Goal: Check status

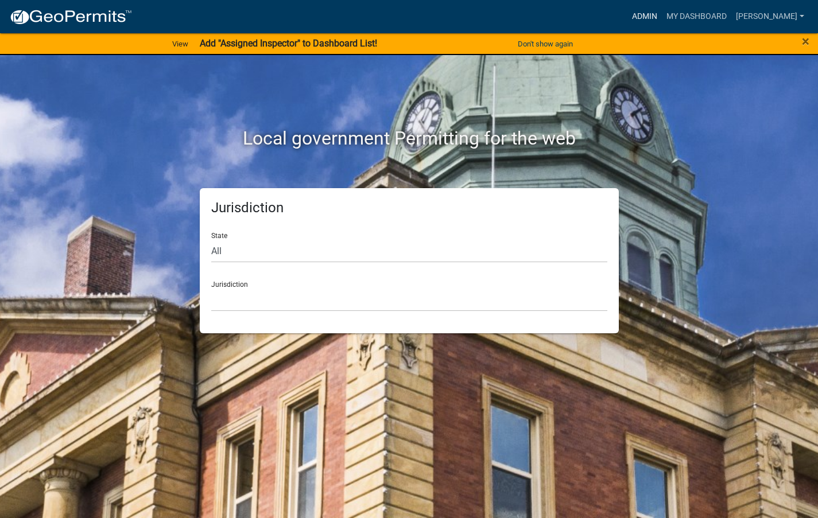
click at [662, 10] on link "Admin" at bounding box center [645, 17] width 34 height 22
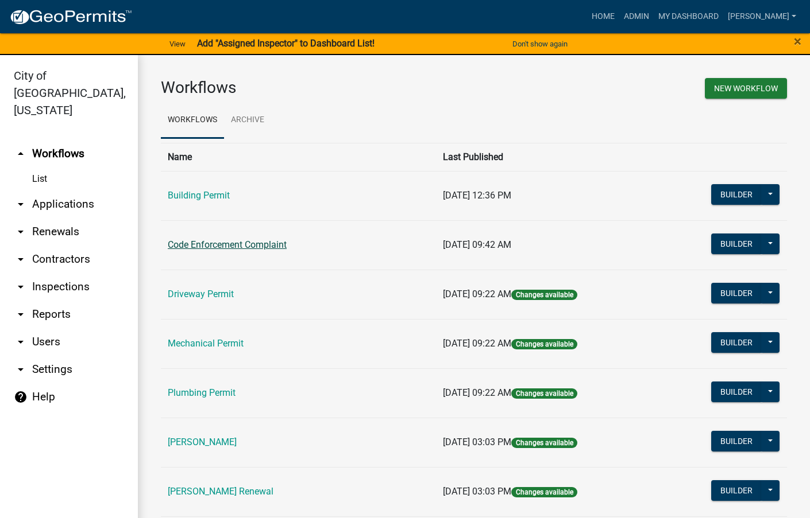
click at [231, 246] on link "Code Enforcement Complaint" at bounding box center [227, 244] width 119 height 11
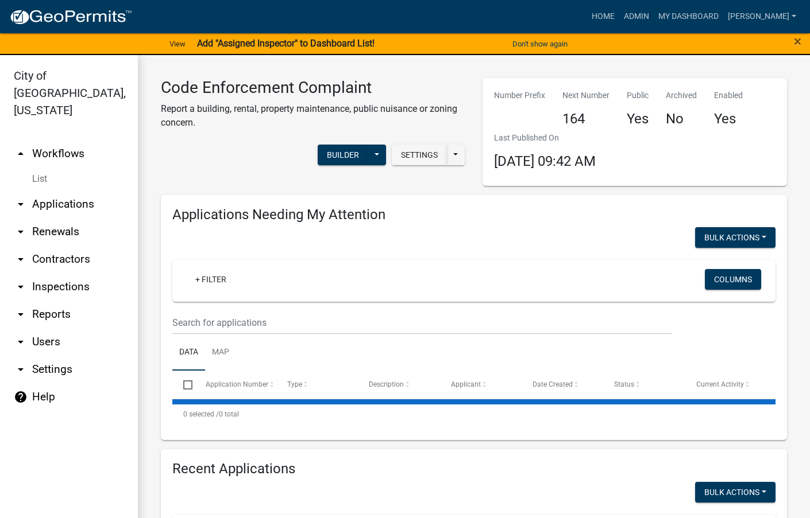
select select "3: 100"
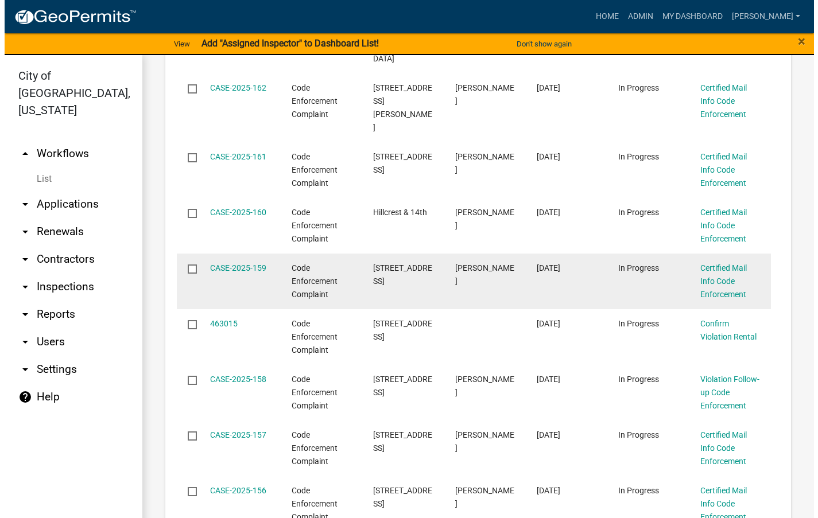
scroll to position [632, 0]
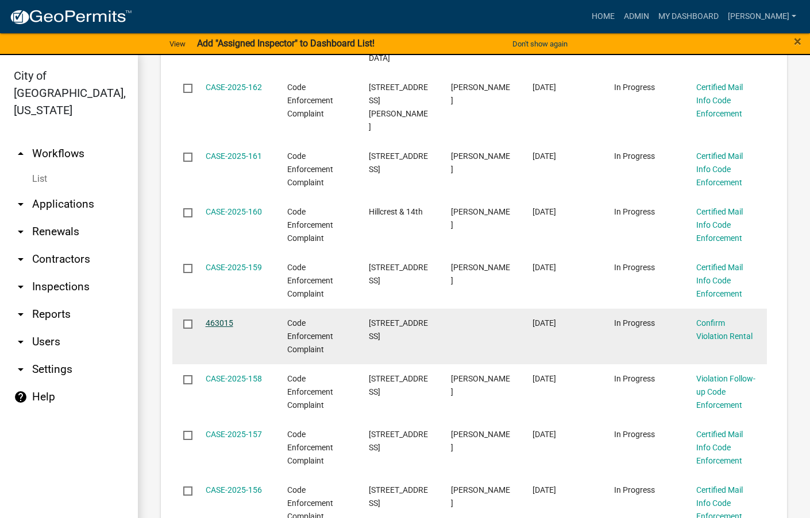
click at [227, 319] on link "463015" at bounding box center [220, 323] width 28 height 9
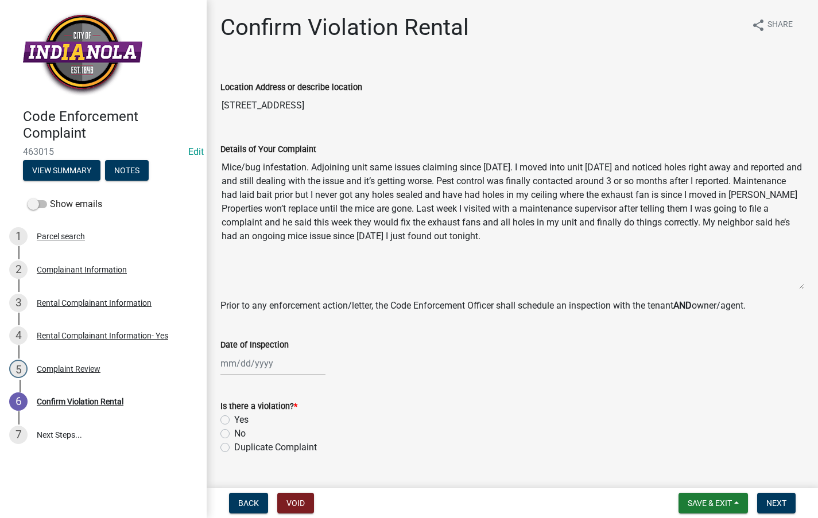
drag, startPoint x: 803, startPoint y: 230, endPoint x: 803, endPoint y: 285, distance: 55.7
click at [803, 285] on div "Details of Your Complaint Mice/bug infestation. Adjoining unit same issues clai…" at bounding box center [512, 208] width 601 height 164
click at [110, 266] on div "Complainant Information" at bounding box center [82, 270] width 90 height 8
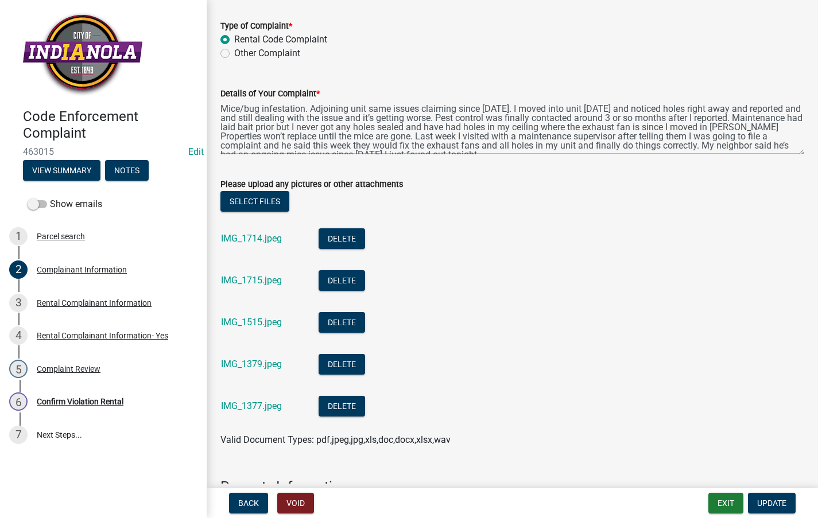
scroll to position [402, 0]
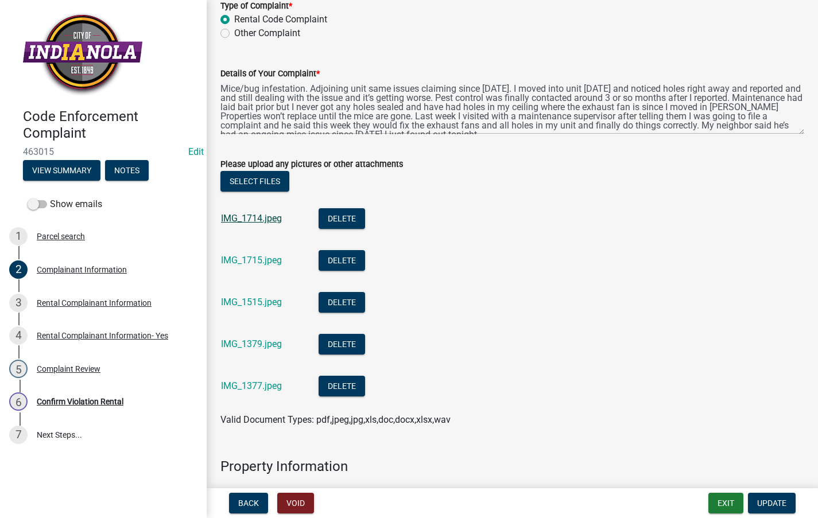
click at [248, 219] on link "IMG_1714.jpeg" at bounding box center [251, 218] width 61 height 11
click at [256, 258] on link "IMG_1715.jpeg" at bounding box center [251, 260] width 61 height 11
click at [251, 299] on link "IMG_1515.jpeg" at bounding box center [251, 302] width 61 height 11
click at [275, 343] on link "IMG_1379.jpeg" at bounding box center [251, 344] width 61 height 11
click at [239, 386] on link "IMG_1377.jpeg" at bounding box center [251, 386] width 61 height 11
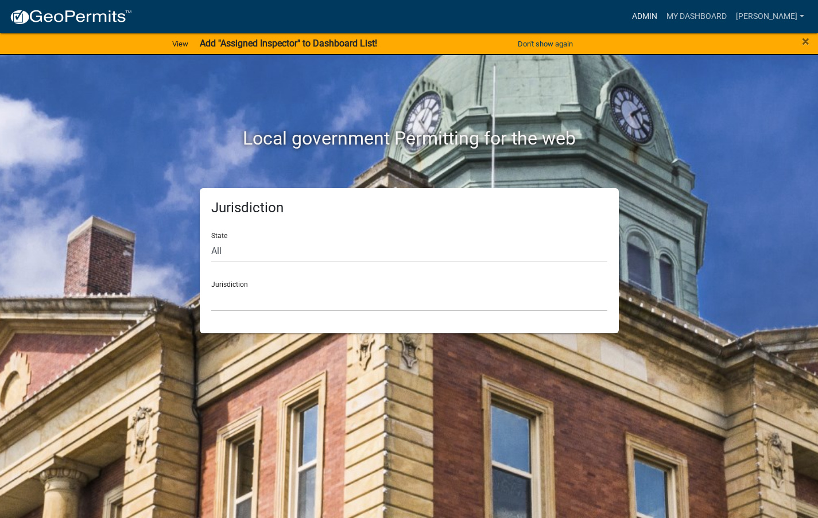
click at [662, 11] on link "Admin" at bounding box center [645, 17] width 34 height 22
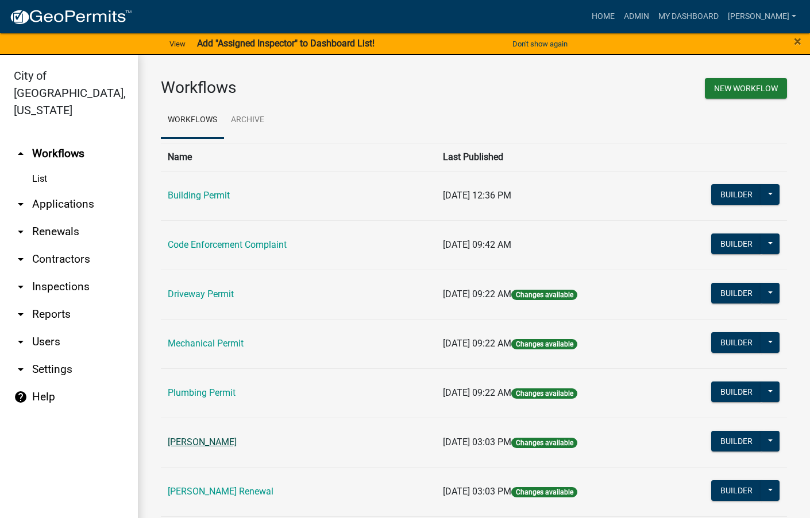
click at [202, 440] on link "[PERSON_NAME]" at bounding box center [202, 442] width 69 height 11
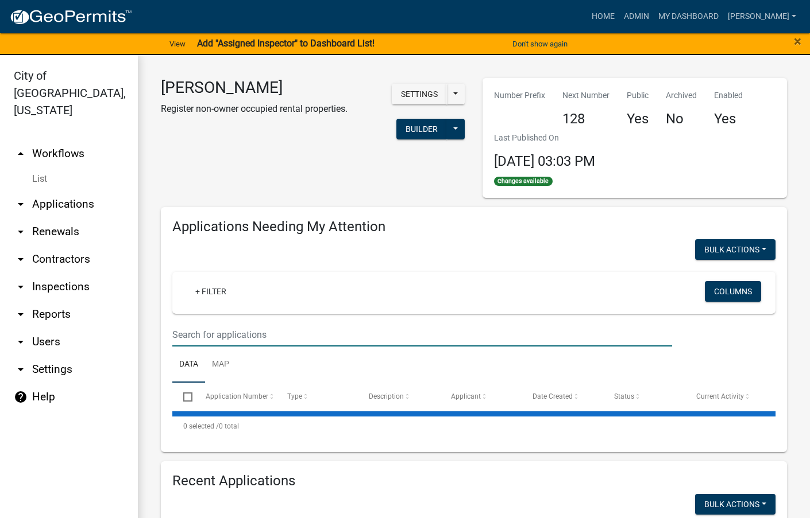
click at [242, 329] on input "text" at bounding box center [422, 335] width 500 height 24
select select "3: 100"
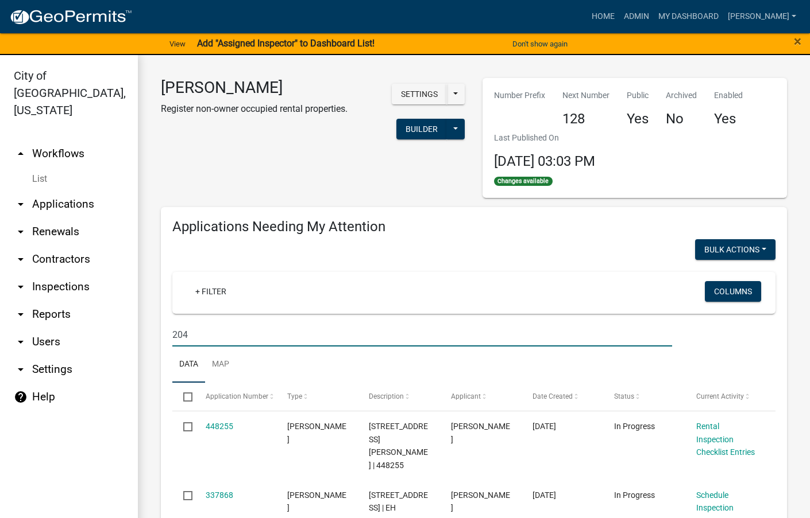
type input "204"
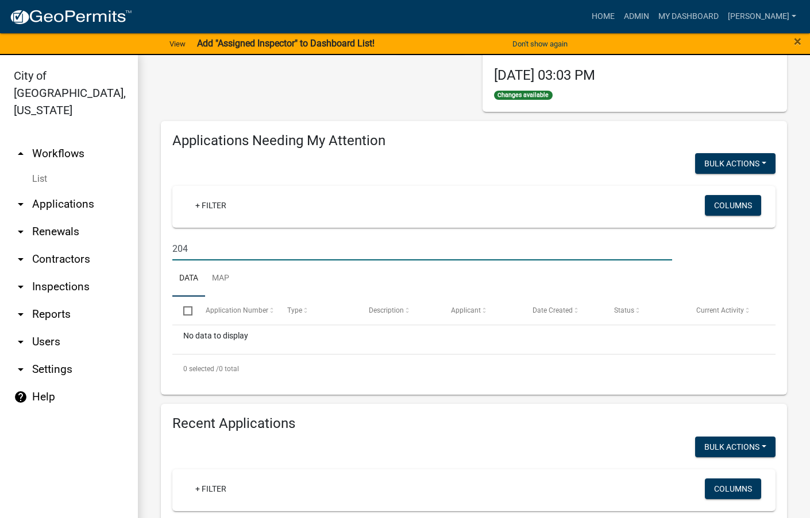
scroll to position [287, 0]
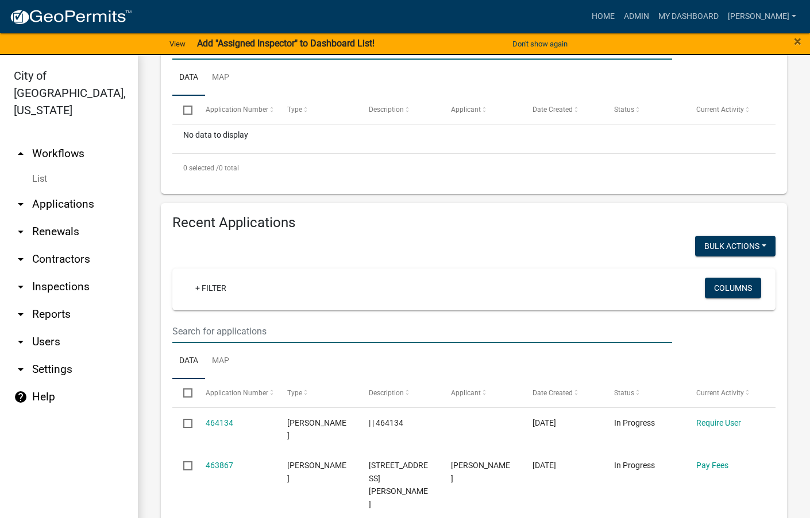
click at [303, 338] on input "text" at bounding box center [422, 332] width 500 height 24
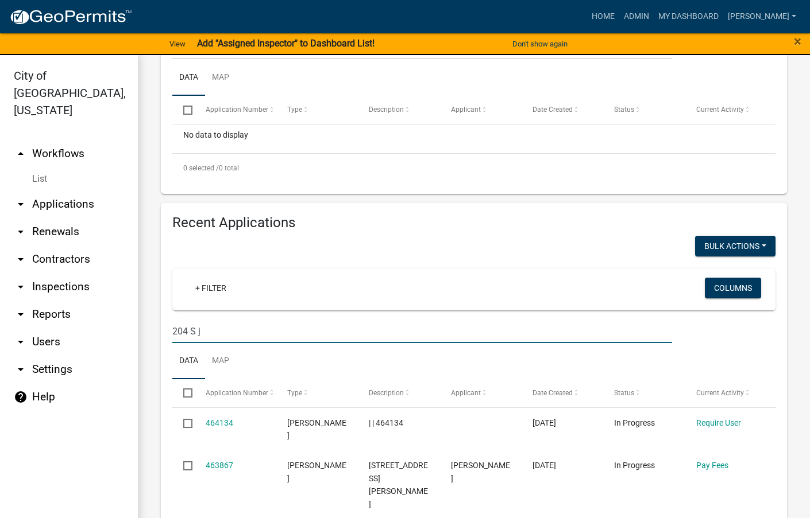
type input "204 S j"
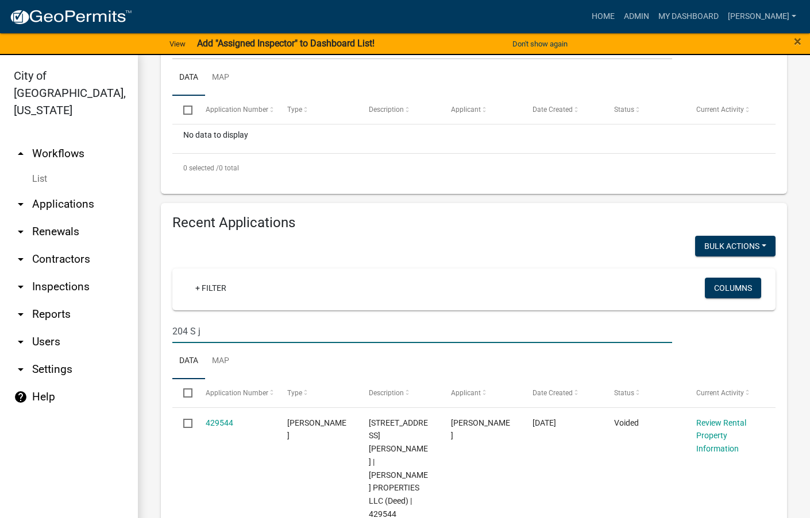
scroll to position [402, 0]
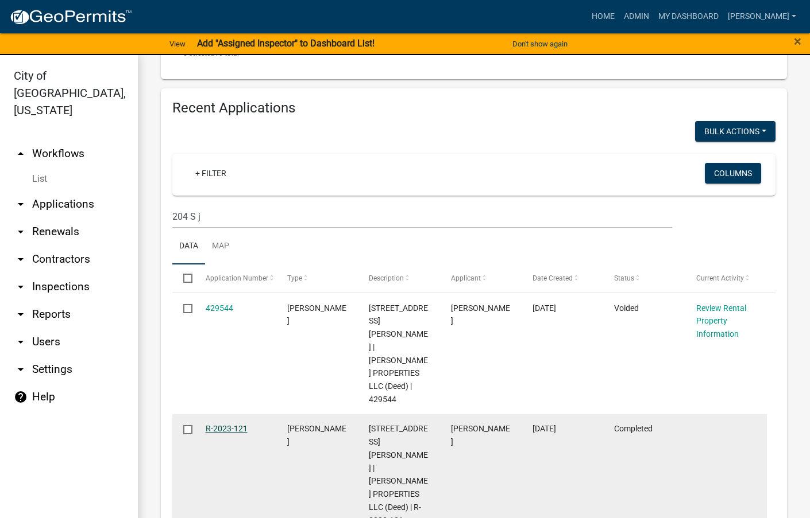
click at [233, 424] on link "R-2023-121" at bounding box center [227, 428] width 42 height 9
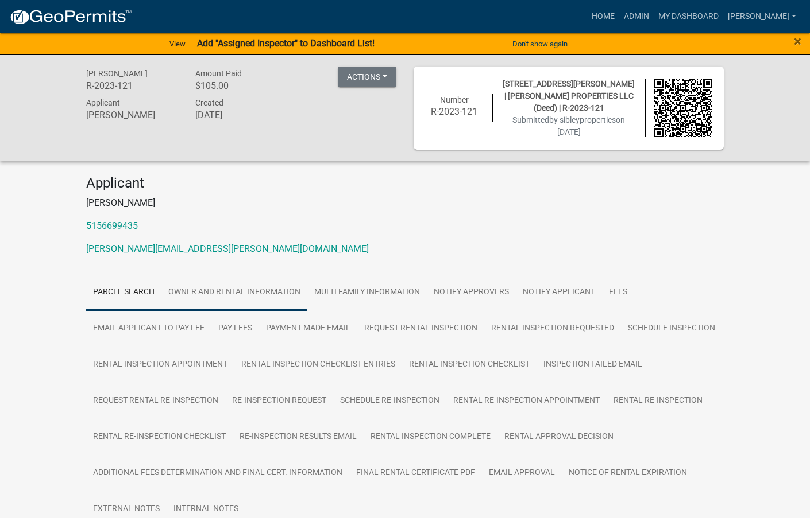
click at [225, 284] on link "Owner and Rental Information" at bounding box center [234, 292] width 146 height 37
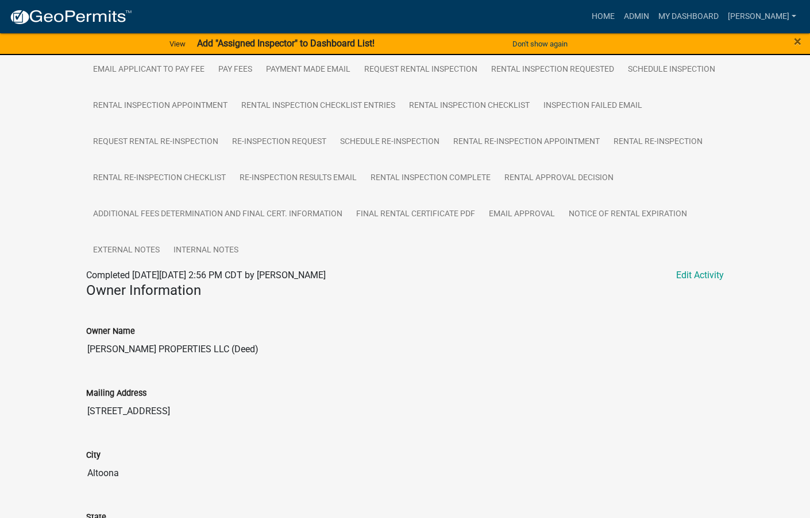
scroll to position [230, 0]
